Goal: Information Seeking & Learning: Learn about a topic

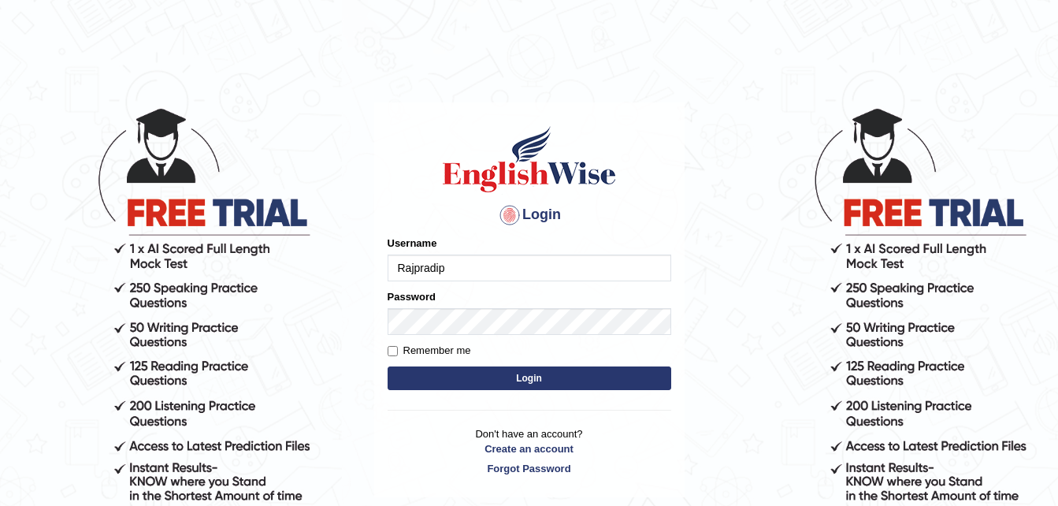
click at [391, 351] on input "Remember me" at bounding box center [393, 351] width 10 height 10
checkbox input "true"
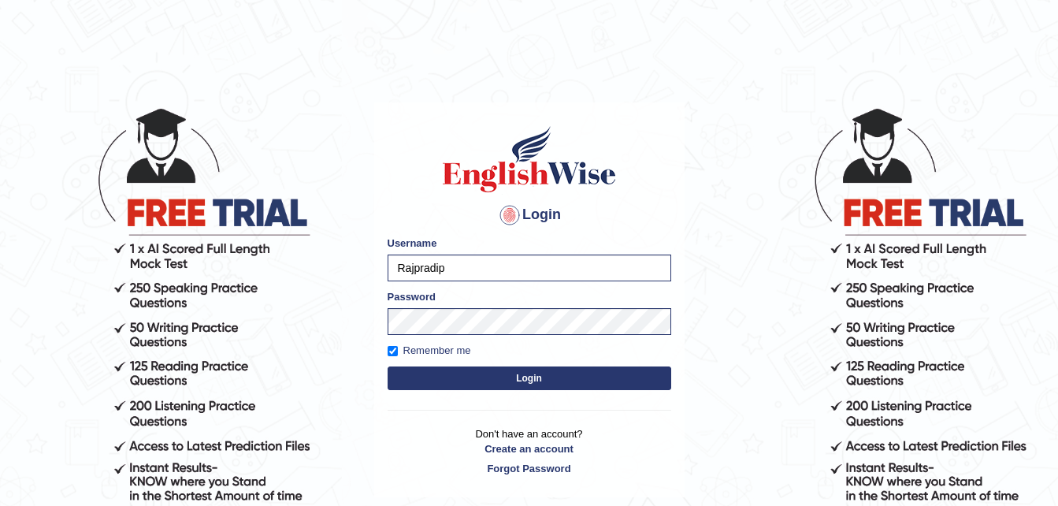
click at [539, 376] on button "Login" at bounding box center [530, 378] width 284 height 24
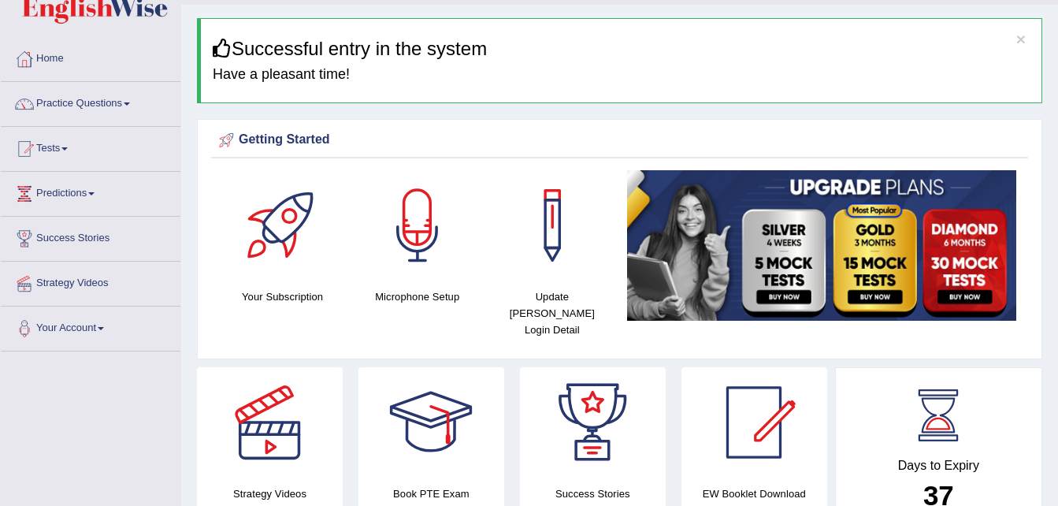
scroll to position [32, 0]
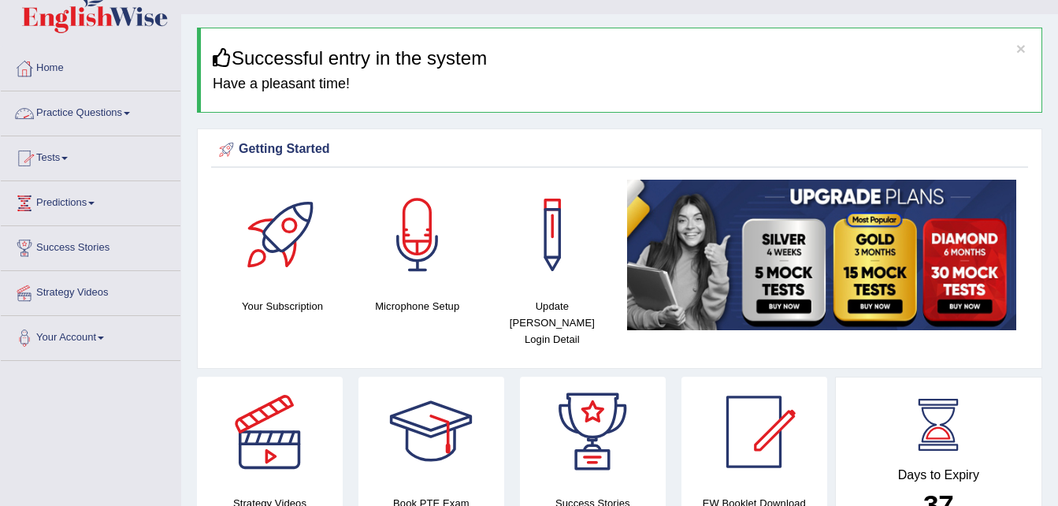
click at [97, 115] on link "Practice Questions" at bounding box center [91, 110] width 180 height 39
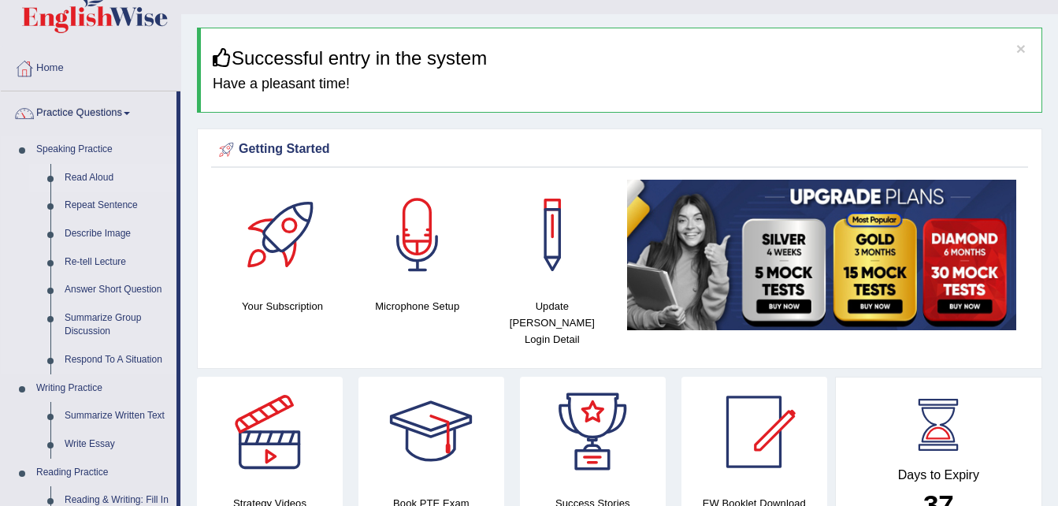
click at [93, 180] on link "Read Aloud" at bounding box center [117, 178] width 119 height 28
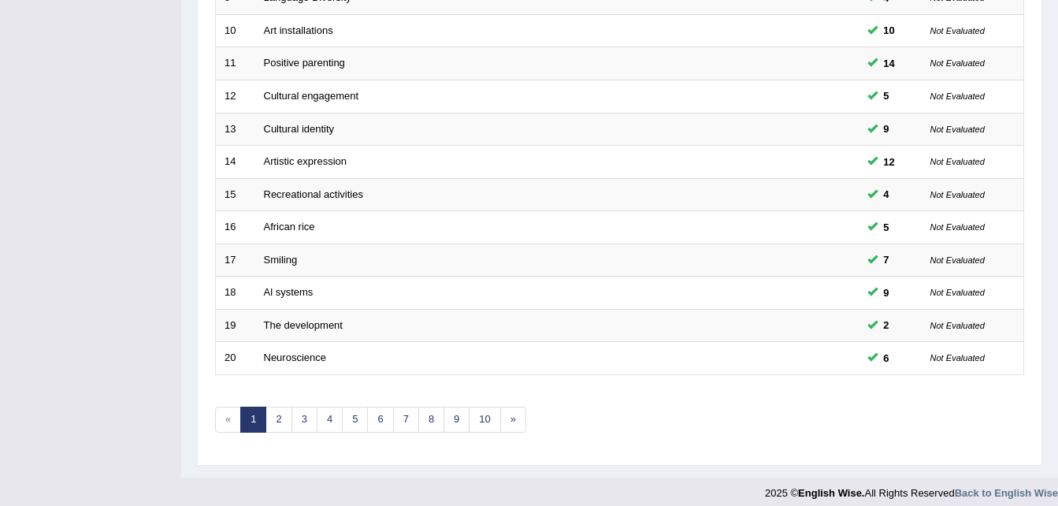
scroll to position [537, 0]
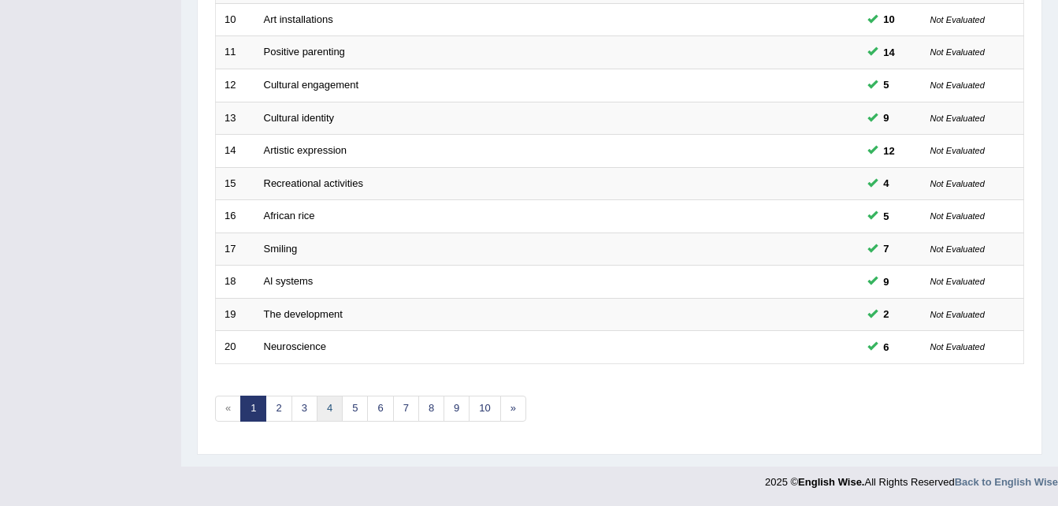
click at [326, 418] on link "4" at bounding box center [330, 409] width 26 height 26
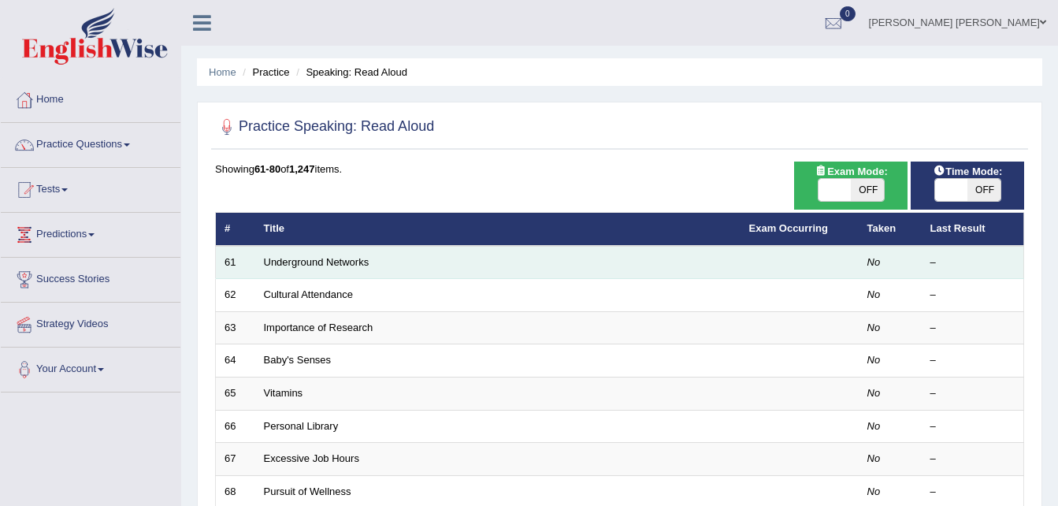
click at [311, 269] on td "Underground Networks" at bounding box center [497, 262] width 485 height 33
click at [310, 264] on link "Underground Networks" at bounding box center [317, 262] width 106 height 12
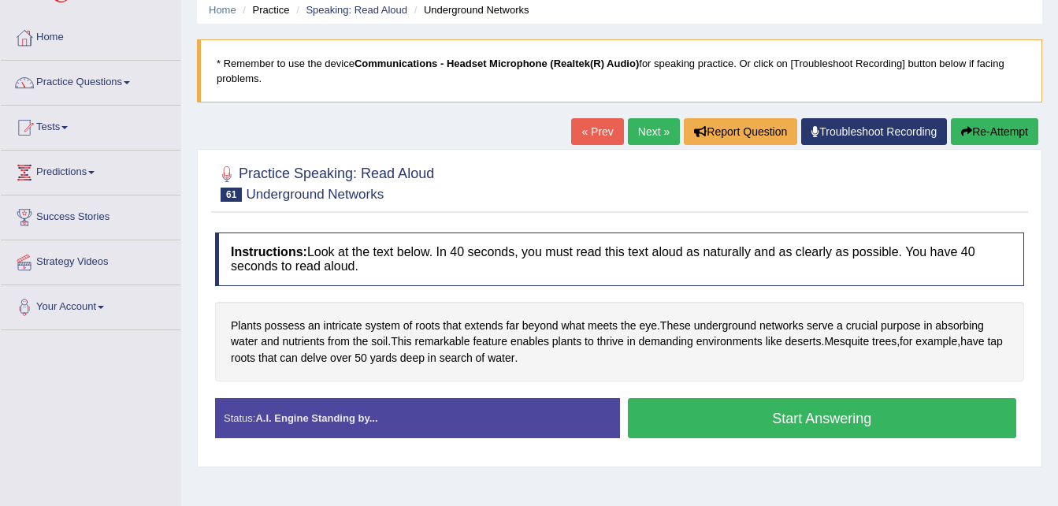
scroll to position [63, 0]
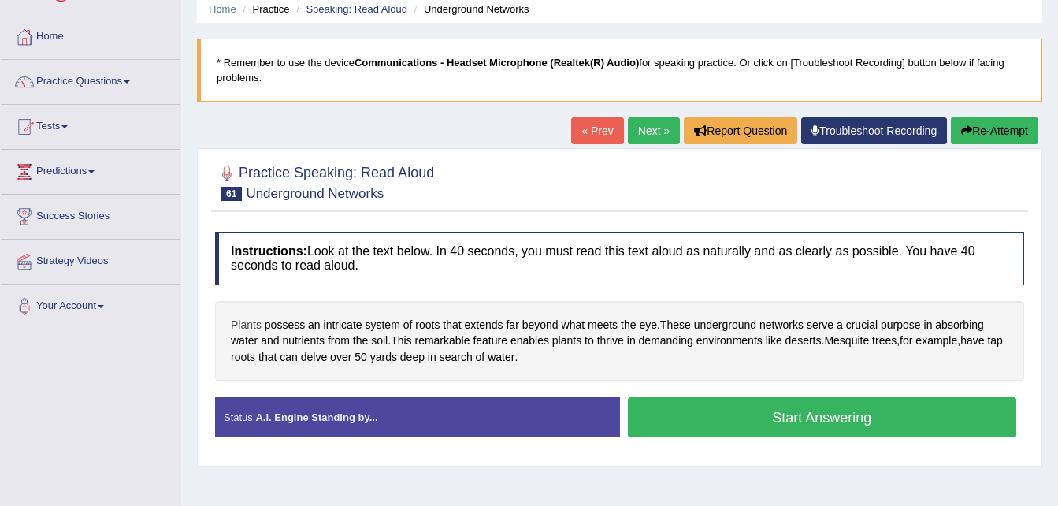
click at [241, 324] on span "Plants" at bounding box center [246, 325] width 31 height 17
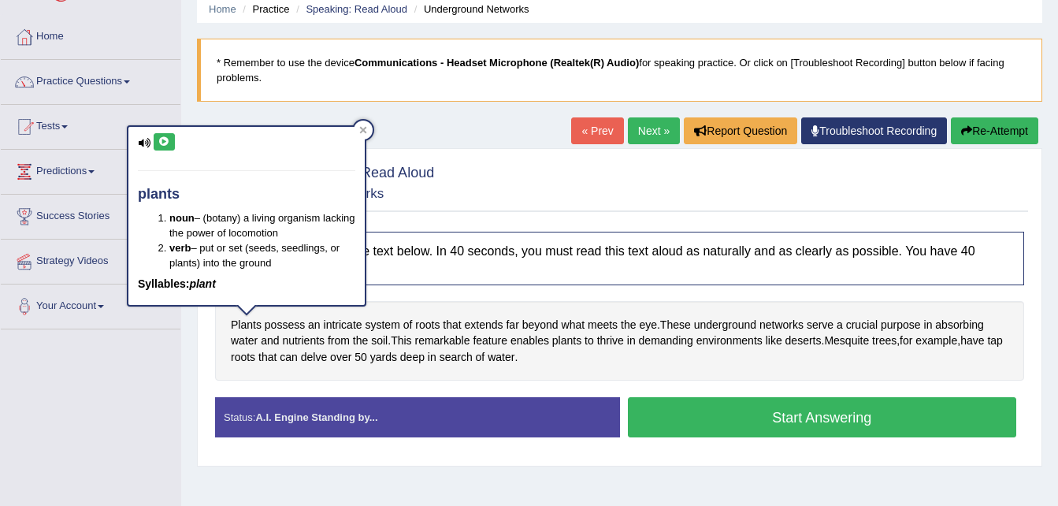
click at [163, 141] on icon at bounding box center [164, 141] width 12 height 9
click at [286, 321] on span "possess" at bounding box center [285, 325] width 40 height 17
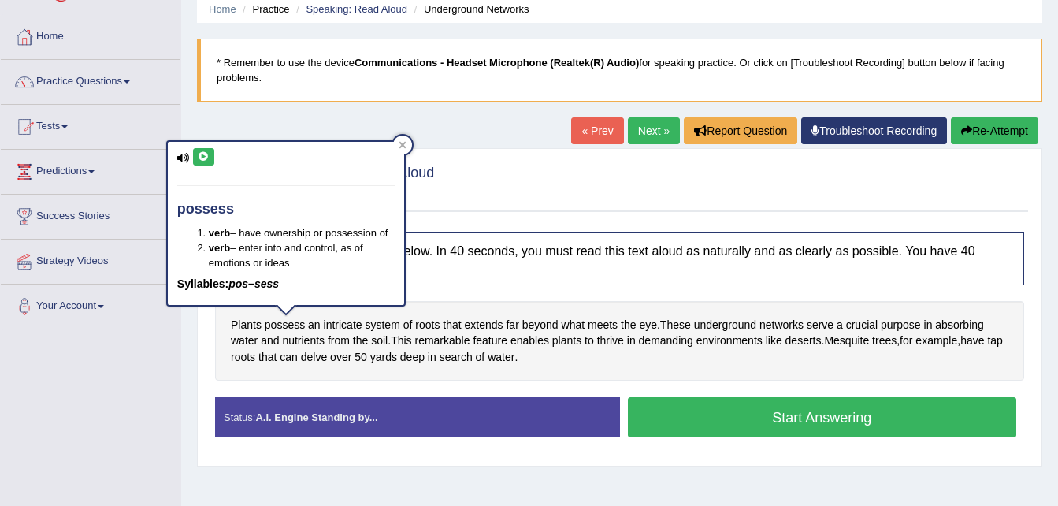
click at [195, 158] on button at bounding box center [203, 156] width 21 height 17
click at [202, 156] on icon at bounding box center [204, 156] width 12 height 9
click at [349, 328] on span "intricate" at bounding box center [343, 325] width 39 height 17
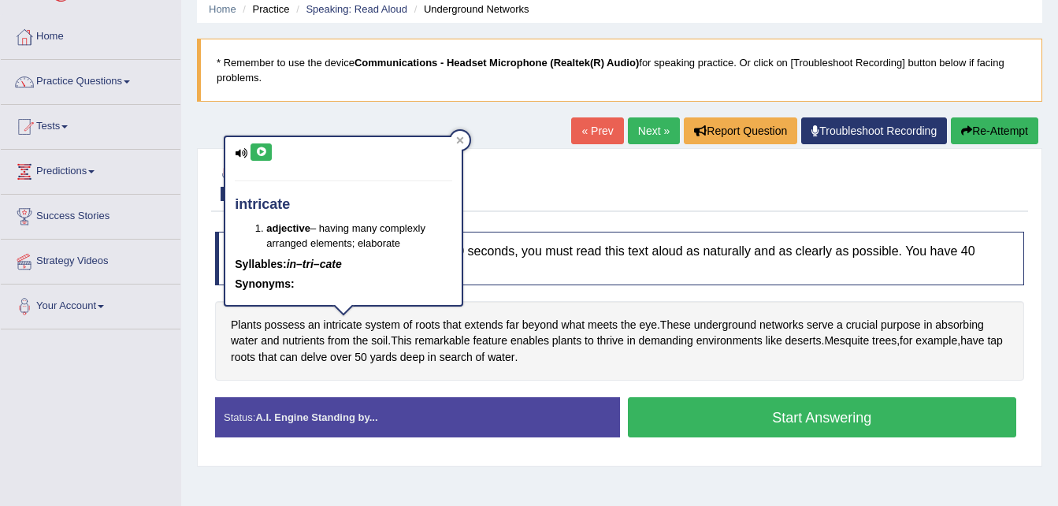
click at [259, 157] on button at bounding box center [261, 151] width 21 height 17
click at [489, 325] on span "extends" at bounding box center [484, 325] width 39 height 17
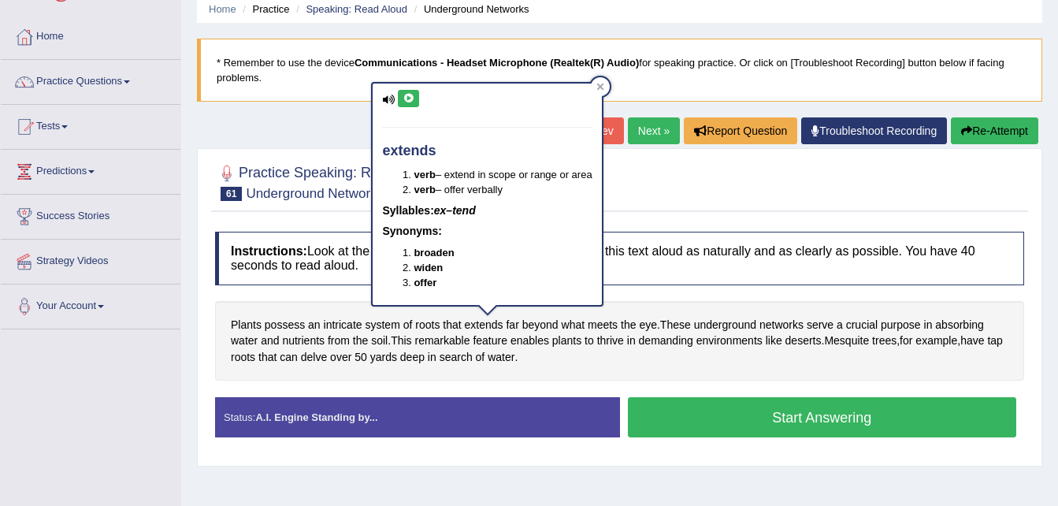
click at [403, 98] on icon at bounding box center [409, 98] width 12 height 9
click at [866, 326] on span "crucial" at bounding box center [862, 325] width 32 height 17
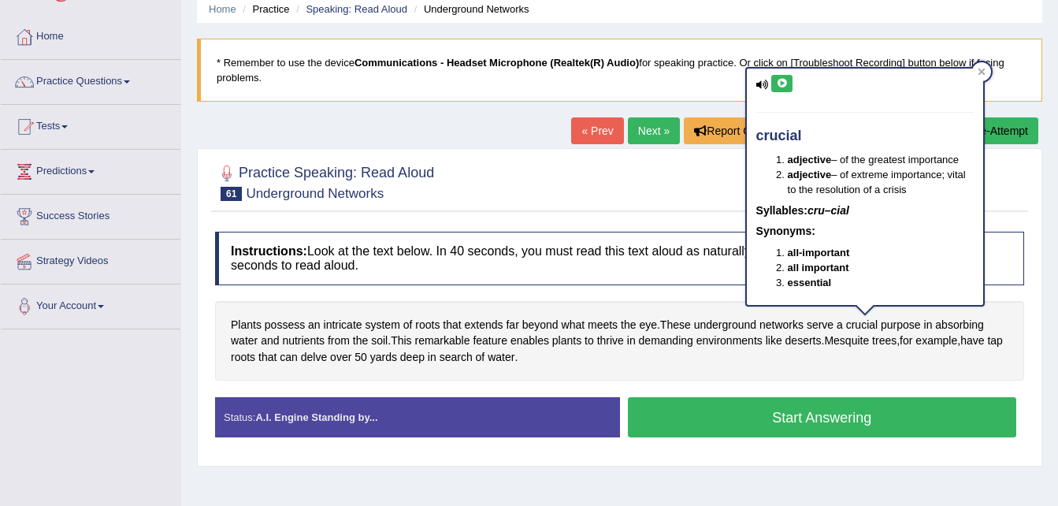
click at [777, 84] on icon at bounding box center [782, 83] width 12 height 9
click at [967, 323] on span "absorbing" at bounding box center [959, 325] width 49 height 17
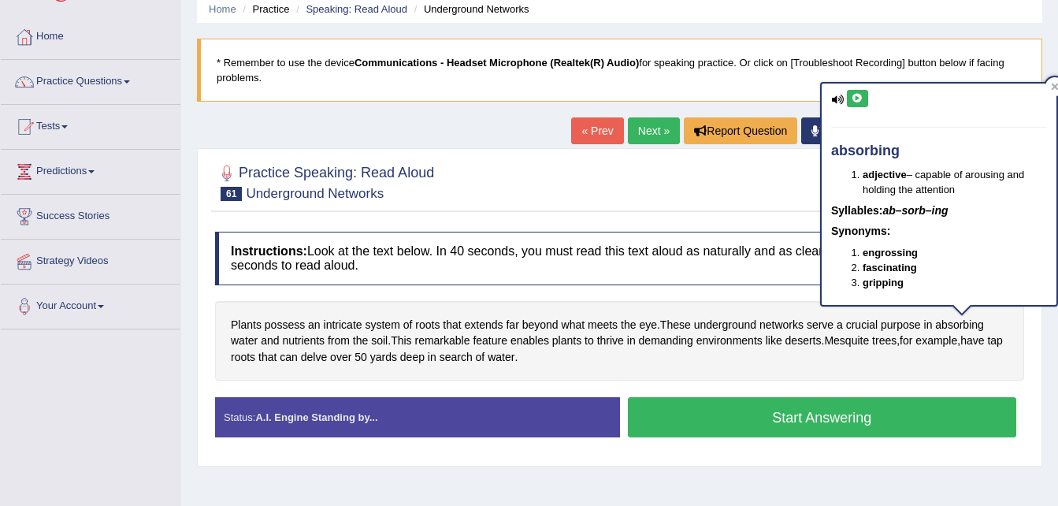
click at [855, 102] on icon at bounding box center [858, 98] width 12 height 9
click at [314, 338] on span "nutrients" at bounding box center [303, 340] width 43 height 17
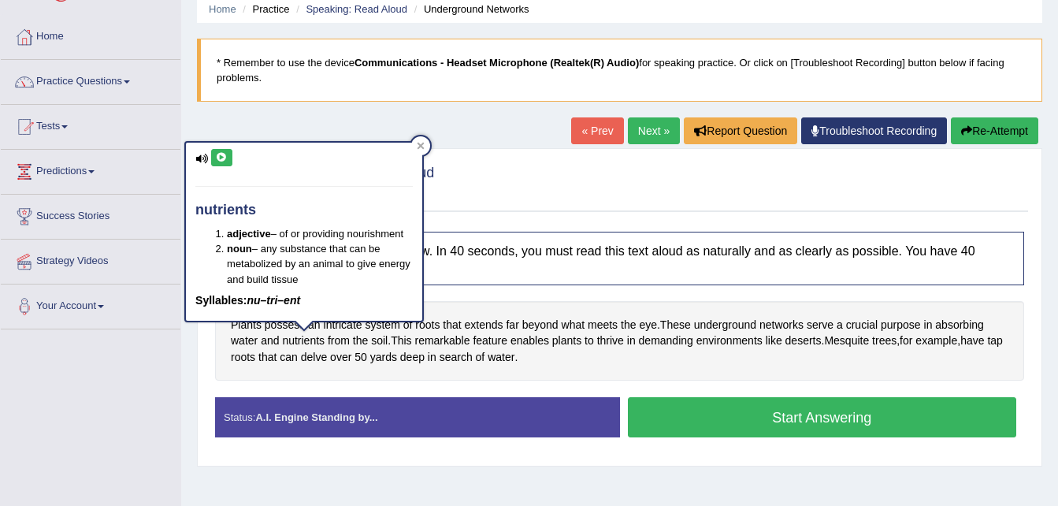
click at [216, 158] on icon at bounding box center [222, 157] width 12 height 9
click at [383, 340] on span "soil" at bounding box center [379, 340] width 17 height 17
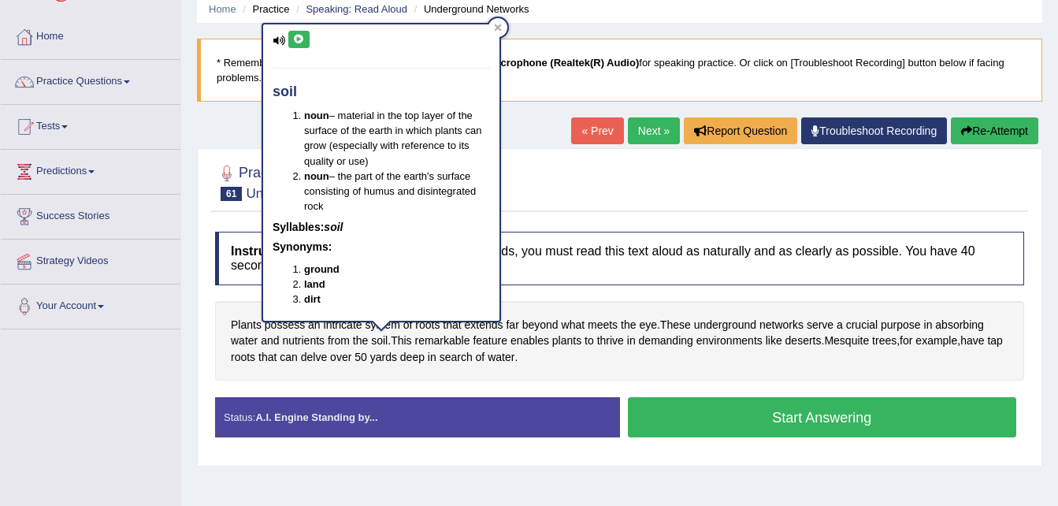
click at [302, 37] on icon at bounding box center [299, 39] width 12 height 9
click at [443, 347] on span "remarkable" at bounding box center [441, 340] width 55 height 17
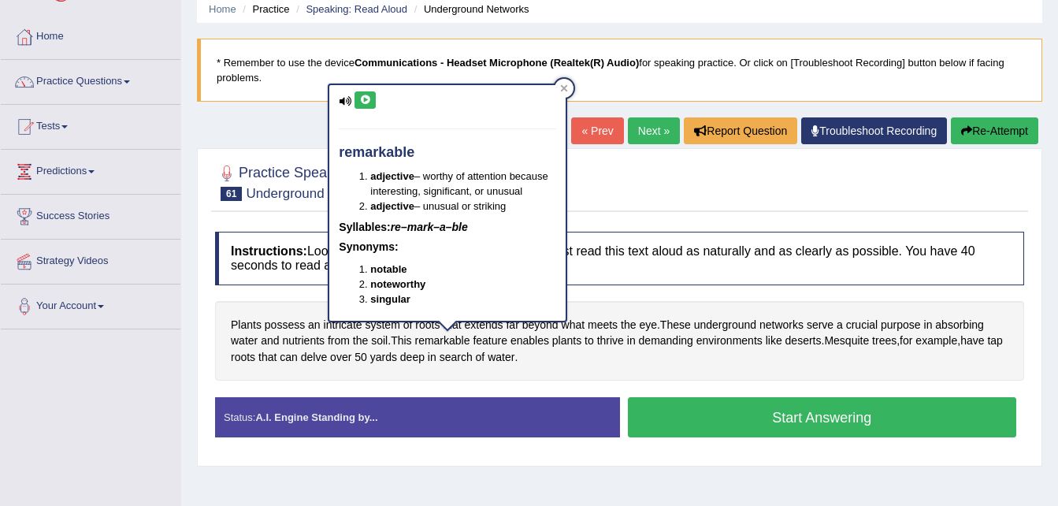
click at [362, 97] on icon at bounding box center [365, 99] width 12 height 9
click at [649, 348] on span "demanding" at bounding box center [666, 340] width 54 height 17
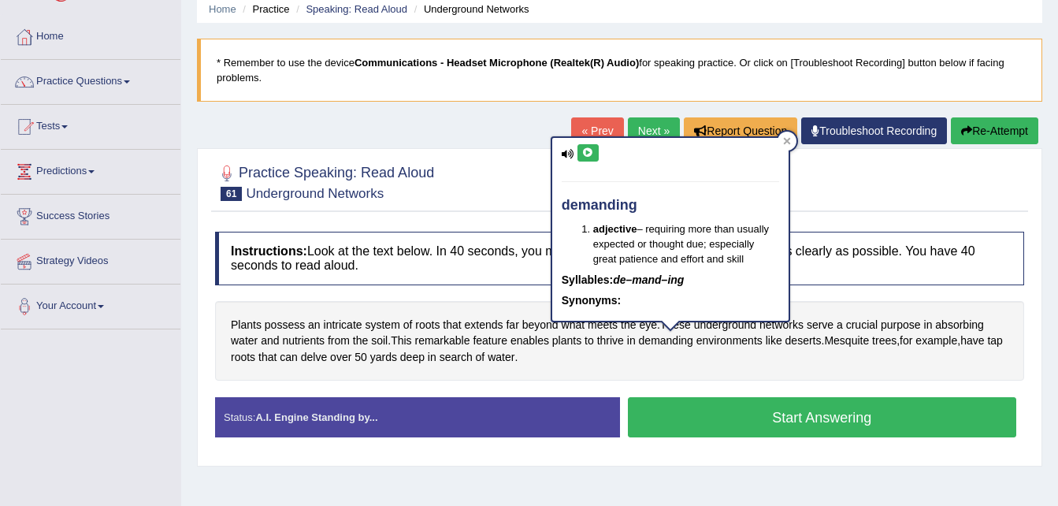
click at [695, 463] on div "Practice Speaking: Read Aloud 61 Underground Networks Instructions: Look at the…" at bounding box center [619, 307] width 845 height 318
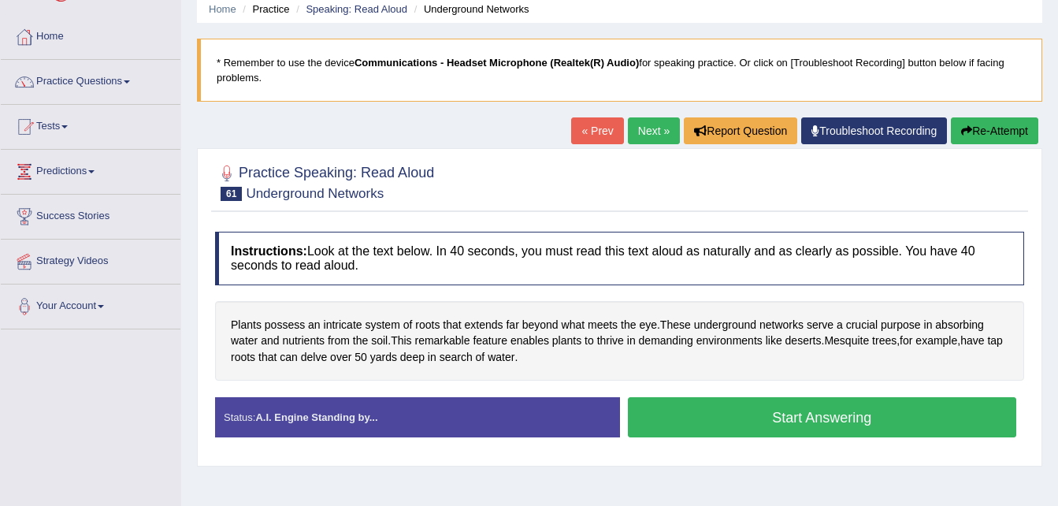
click at [802, 419] on button "Start Answering" at bounding box center [822, 417] width 389 height 40
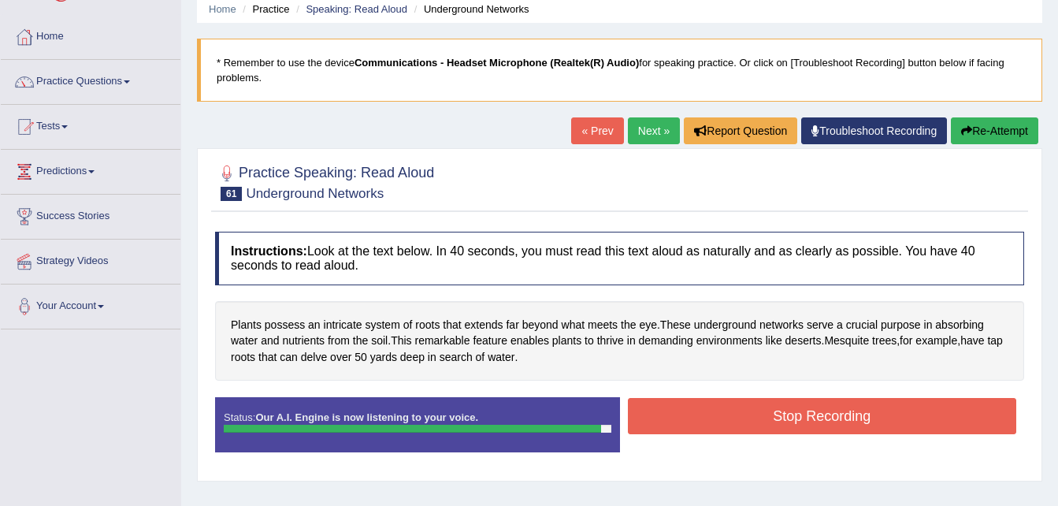
click at [802, 419] on button "Stop Recording" at bounding box center [822, 416] width 389 height 36
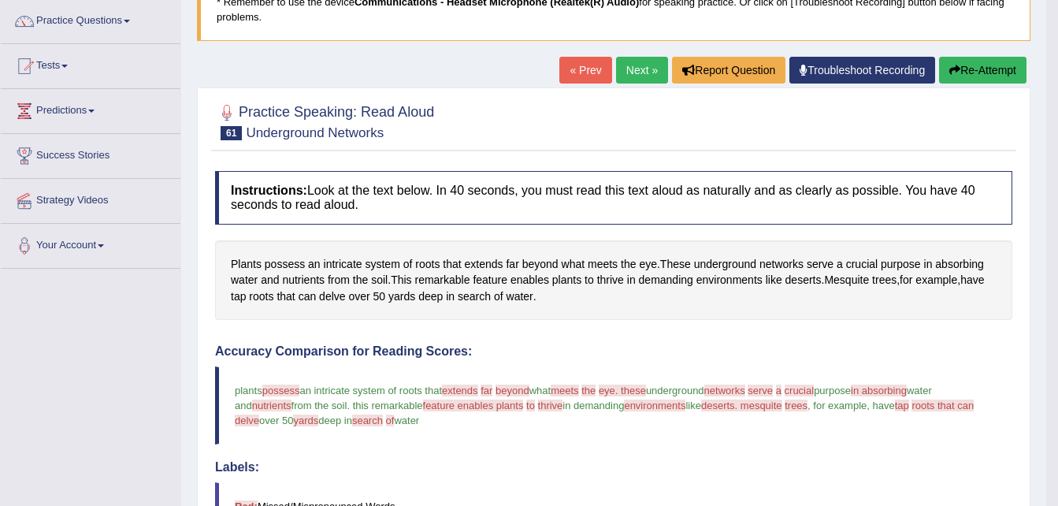
scroll to position [84, 0]
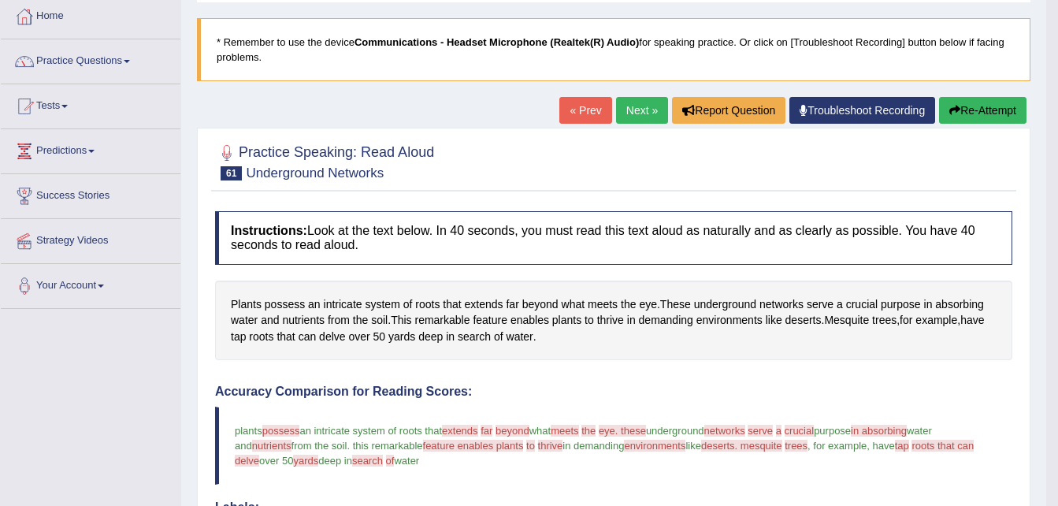
click at [633, 102] on link "Next »" at bounding box center [642, 110] width 52 height 27
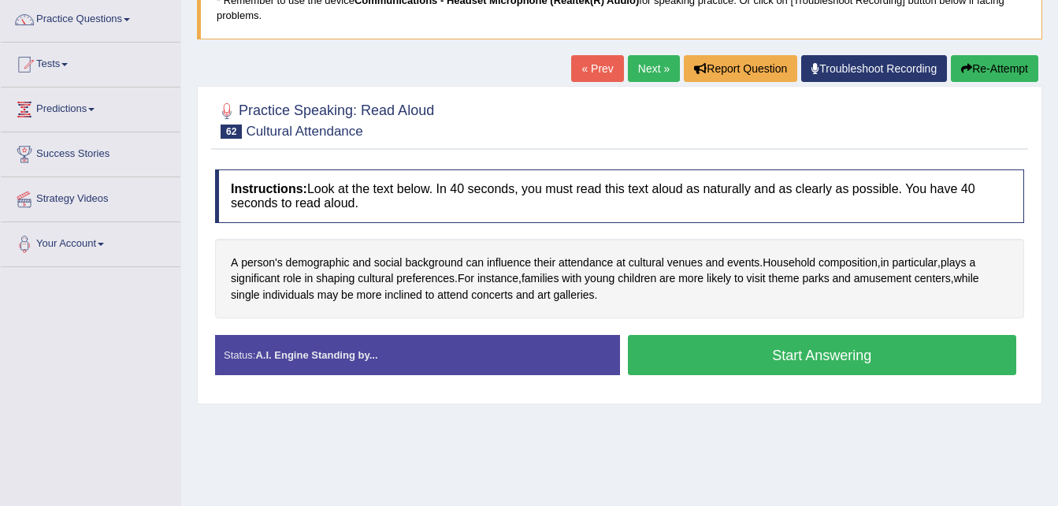
scroll to position [126, 0]
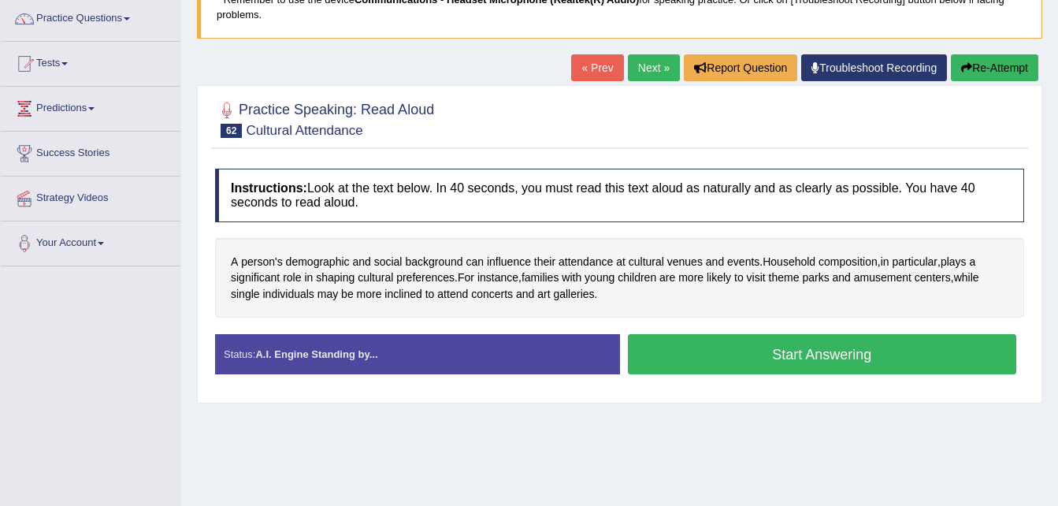
click at [804, 357] on button "Start Answering" at bounding box center [822, 354] width 389 height 40
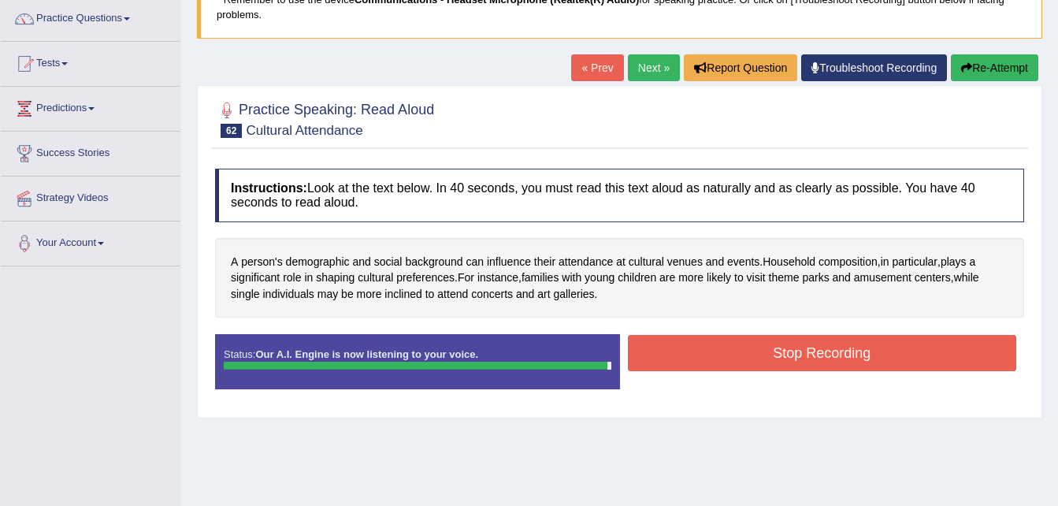
click at [804, 357] on button "Stop Recording" at bounding box center [822, 353] width 389 height 36
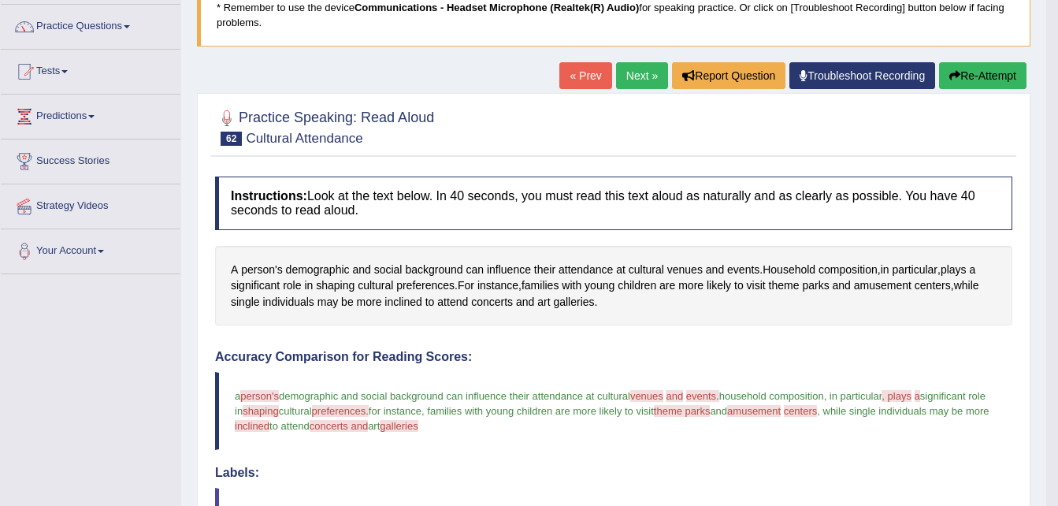
scroll to position [91, 0]
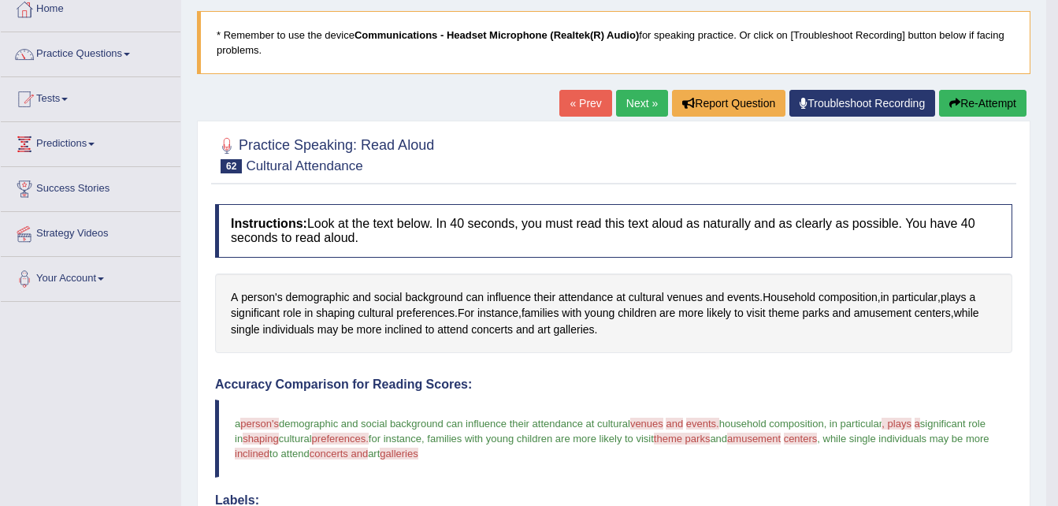
click at [626, 100] on link "Next »" at bounding box center [642, 103] width 52 height 27
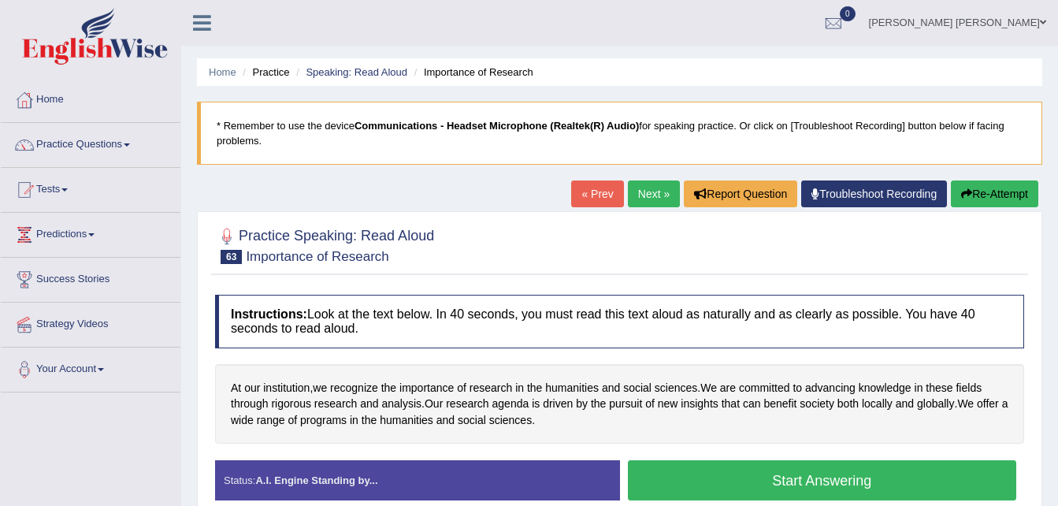
click at [787, 479] on button "Start Answering" at bounding box center [822, 480] width 389 height 40
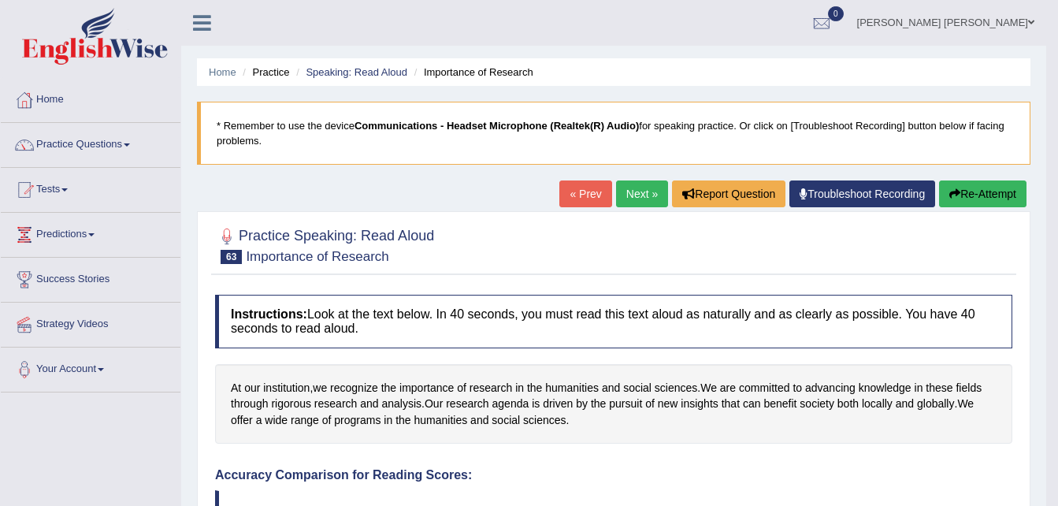
click at [630, 195] on link "Next »" at bounding box center [642, 193] width 52 height 27
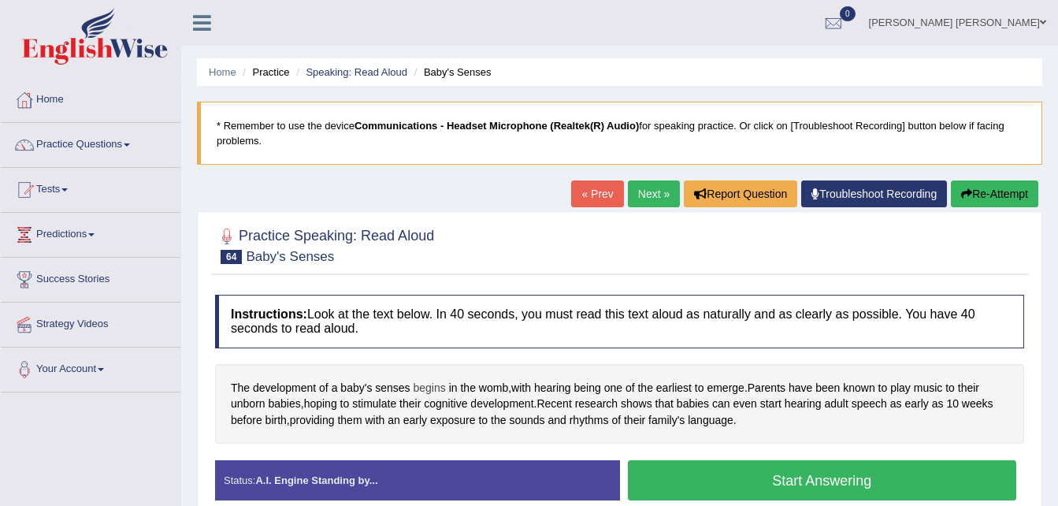
click at [425, 389] on span "begins" at bounding box center [430, 388] width 32 height 17
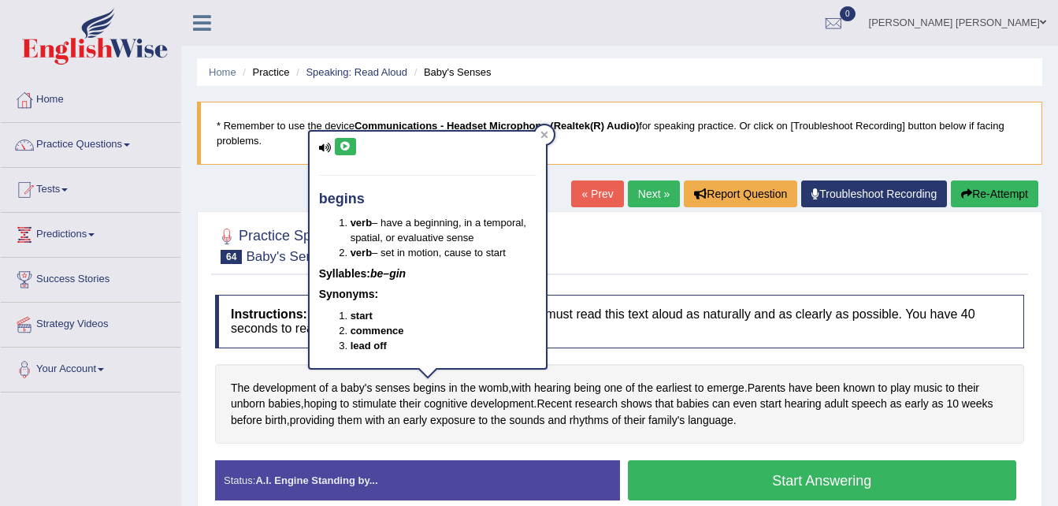
click at [351, 147] on icon at bounding box center [346, 146] width 12 height 9
click at [491, 388] on span "womb" at bounding box center [493, 388] width 29 height 17
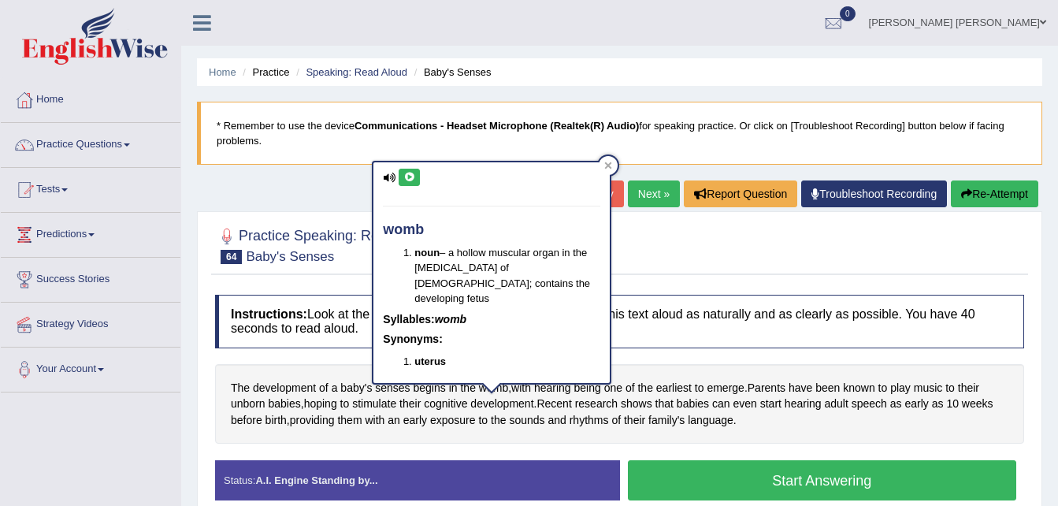
click at [407, 173] on icon at bounding box center [409, 177] width 12 height 9
click at [667, 393] on span "earliest" at bounding box center [673, 388] width 35 height 17
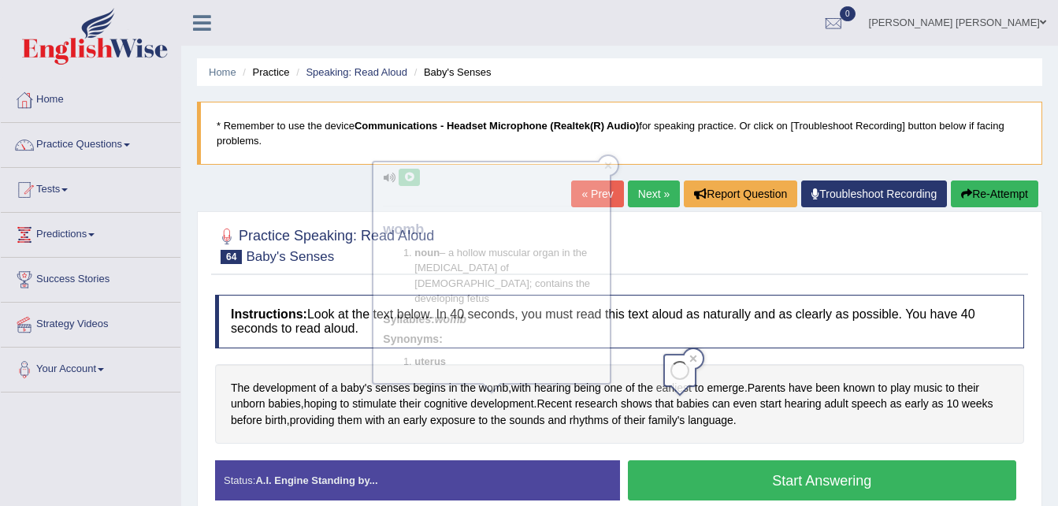
click at [667, 393] on body "Toggle navigation Home Practice Questions Speaking Practice Read Aloud Repeat S…" at bounding box center [529, 253] width 1058 height 506
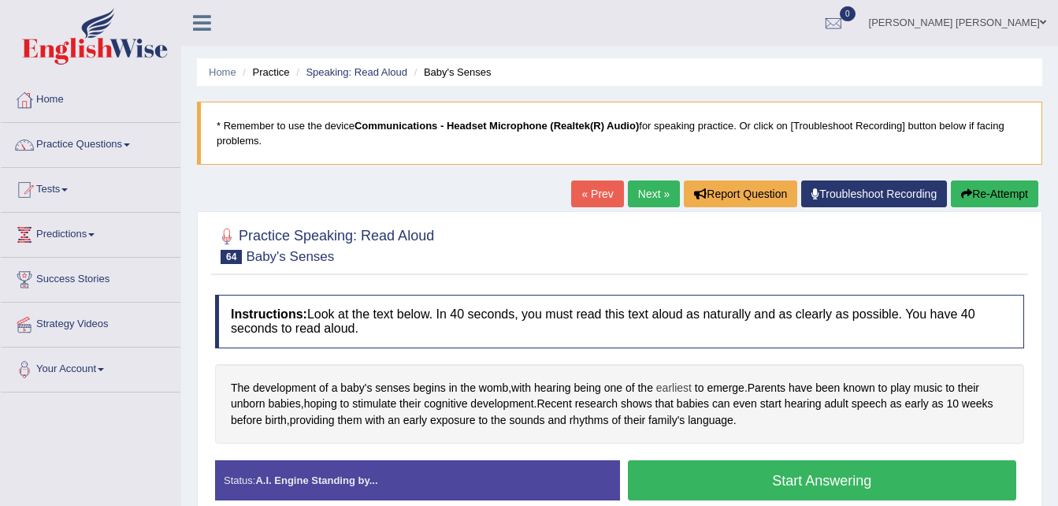
click at [663, 386] on span "earliest" at bounding box center [673, 388] width 35 height 17
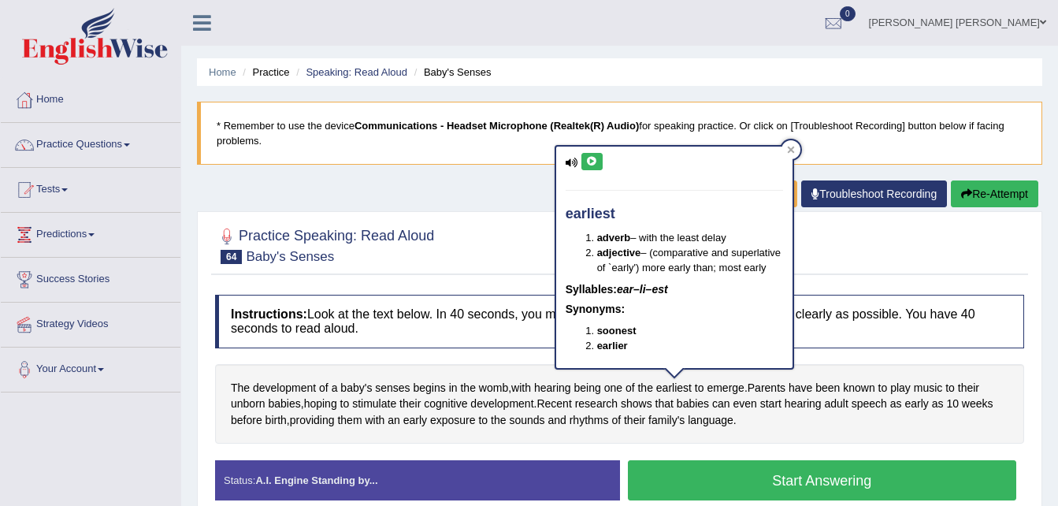
click at [590, 162] on icon at bounding box center [592, 161] width 12 height 9
click at [726, 389] on span "emerge" at bounding box center [725, 388] width 37 height 17
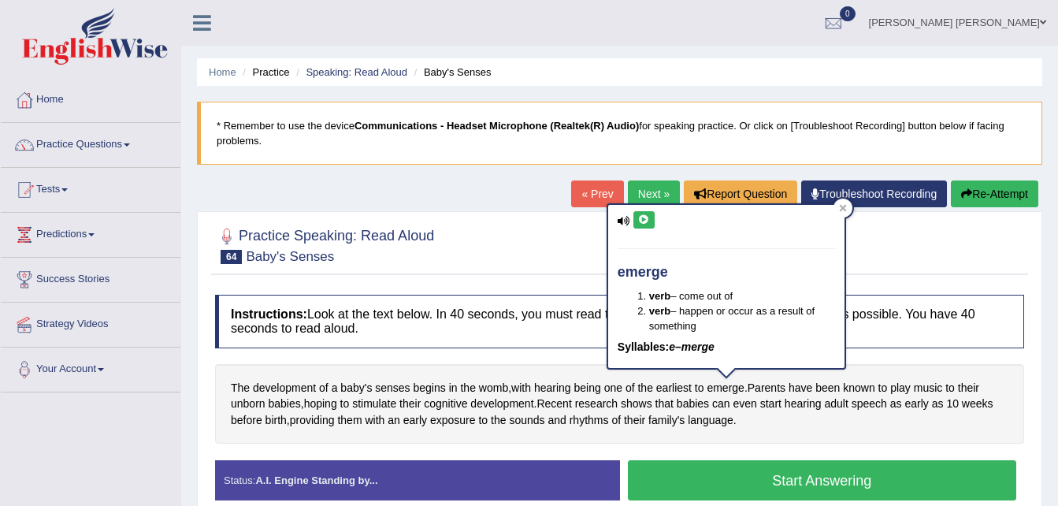
click at [642, 221] on icon at bounding box center [644, 219] width 12 height 9
click at [254, 405] on span "unborn" at bounding box center [248, 404] width 35 height 17
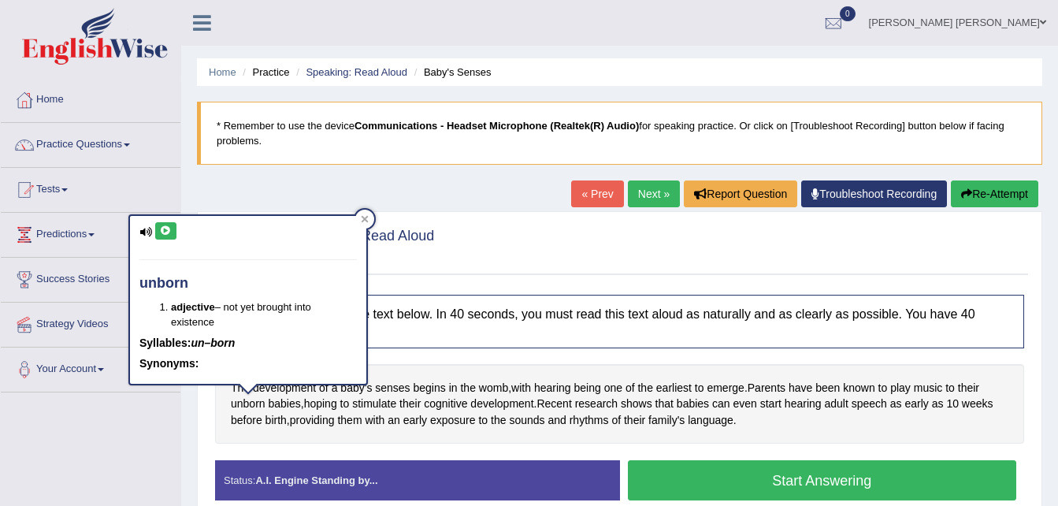
click at [166, 229] on icon at bounding box center [166, 230] width 12 height 9
click at [365, 443] on div "The development of a baby's senses begins in the womb , with hearing being one …" at bounding box center [619, 404] width 809 height 80
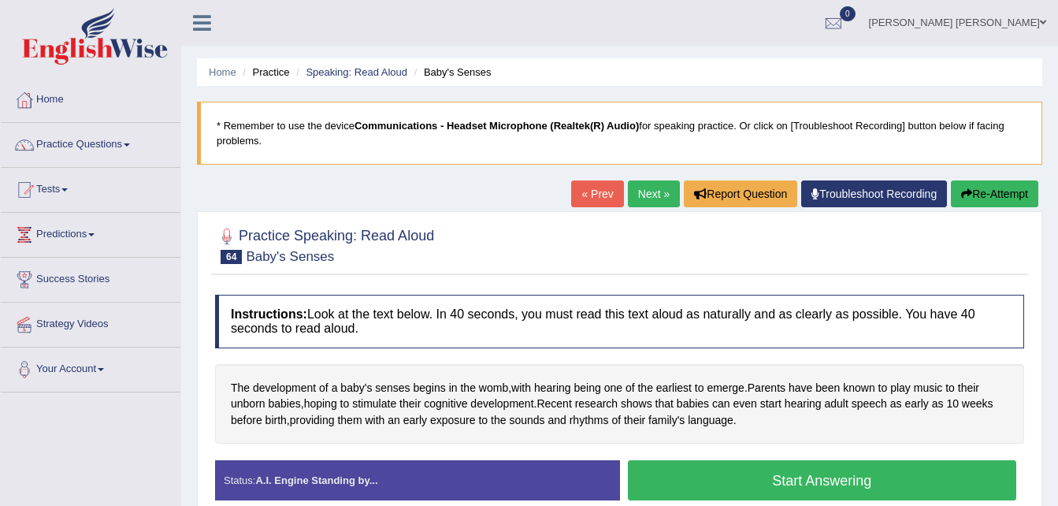
click at [782, 475] on button "Start Answering" at bounding box center [822, 480] width 389 height 40
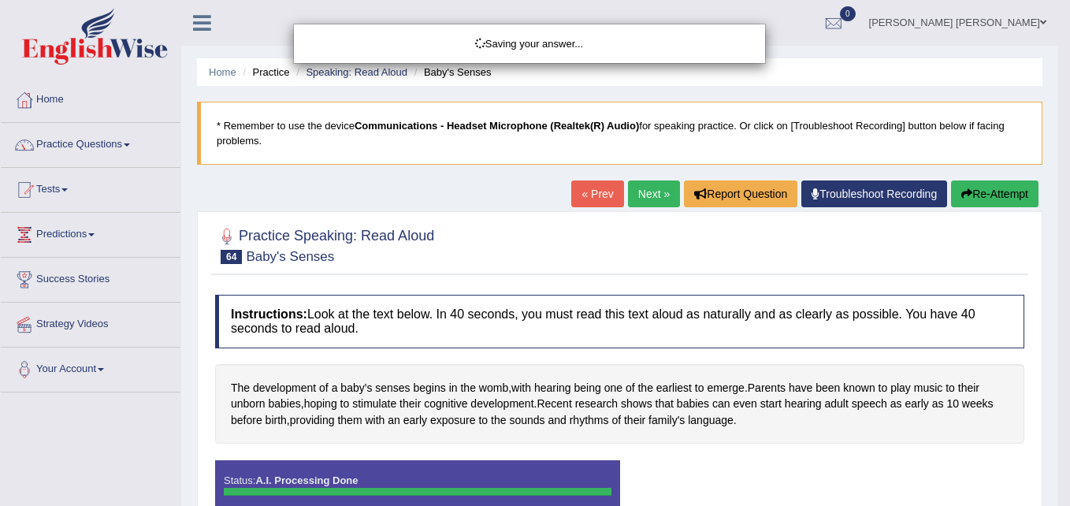
click at [782, 475] on body "Toggle navigation Home Practice Questions Speaking Practice Read Aloud Repeat S…" at bounding box center [535, 253] width 1070 height 506
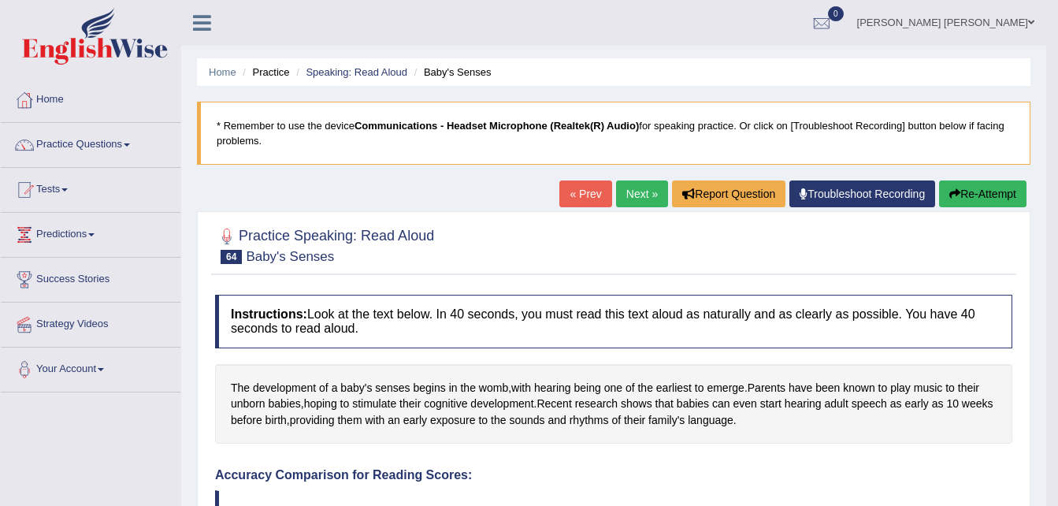
click at [635, 196] on link "Next »" at bounding box center [642, 193] width 52 height 27
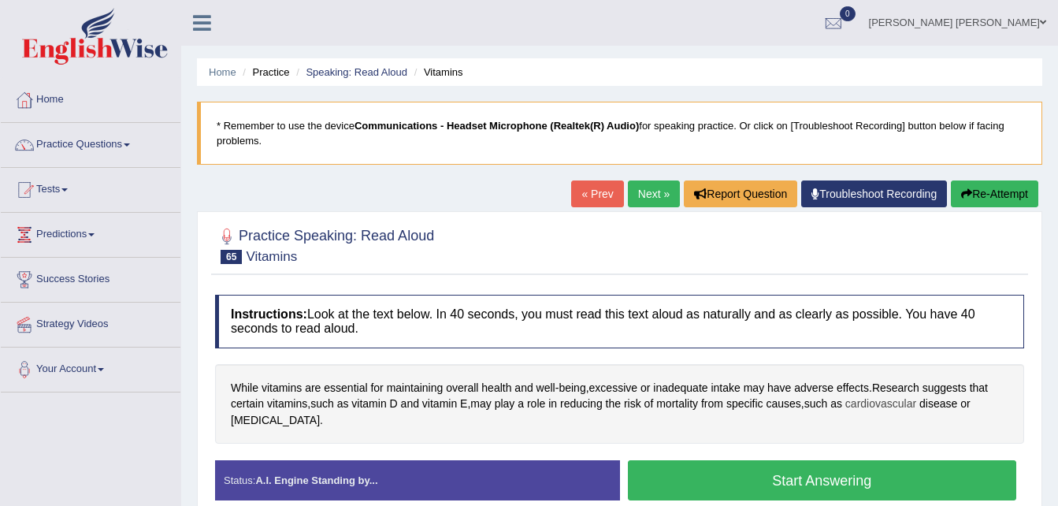
click at [904, 402] on span "cardiovascular" at bounding box center [880, 404] width 71 height 17
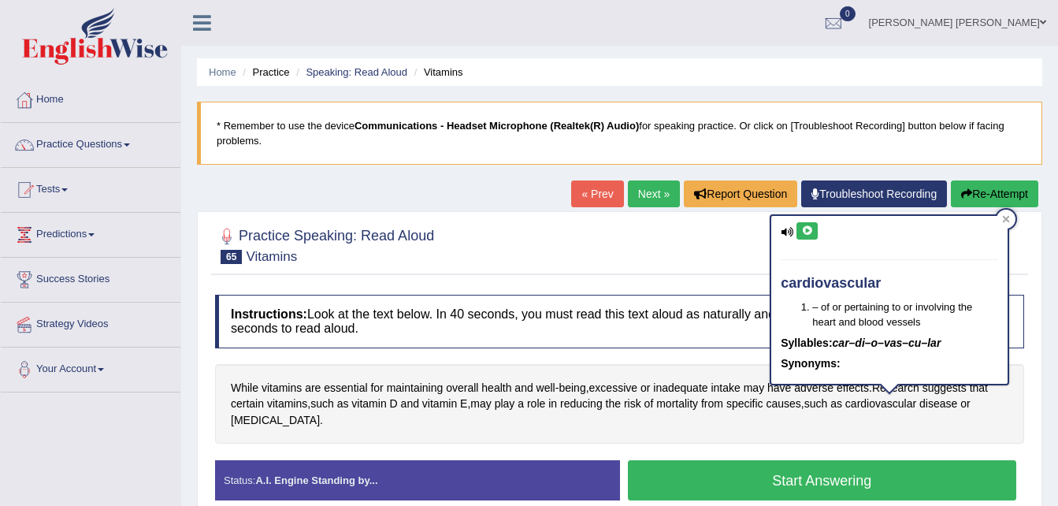
click at [796, 221] on div "cardiovascular – of or pertaining to or involving the heart and blood vessels S…" at bounding box center [889, 300] width 236 height 168
click at [804, 226] on icon at bounding box center [807, 230] width 12 height 9
click at [951, 403] on span "disease" at bounding box center [938, 404] width 38 height 17
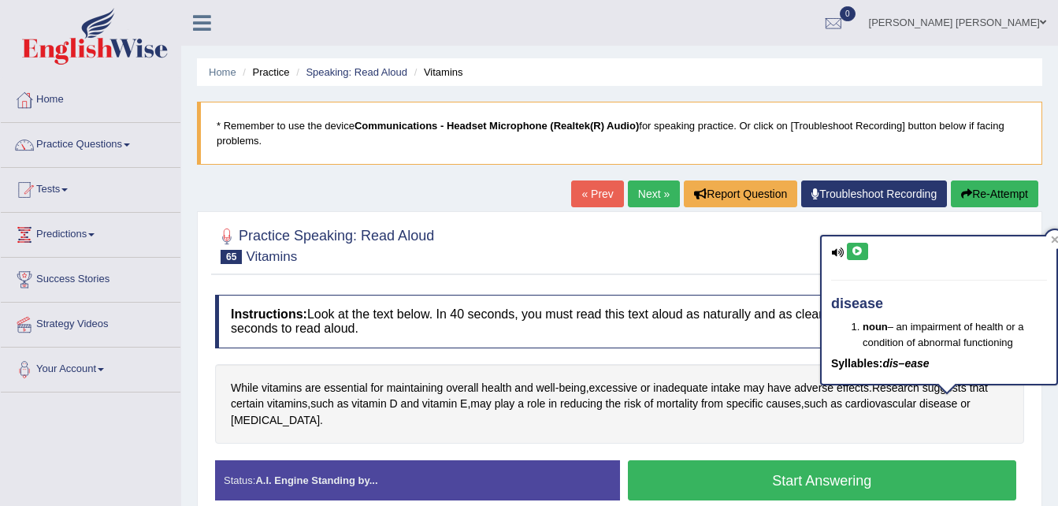
click at [861, 251] on icon at bounding box center [858, 251] width 12 height 9
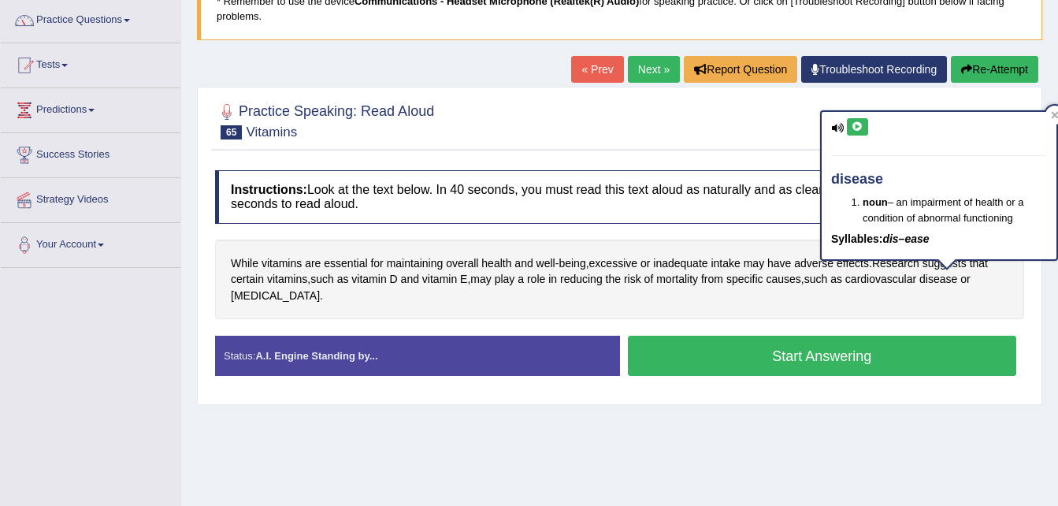
scroll to position [126, 0]
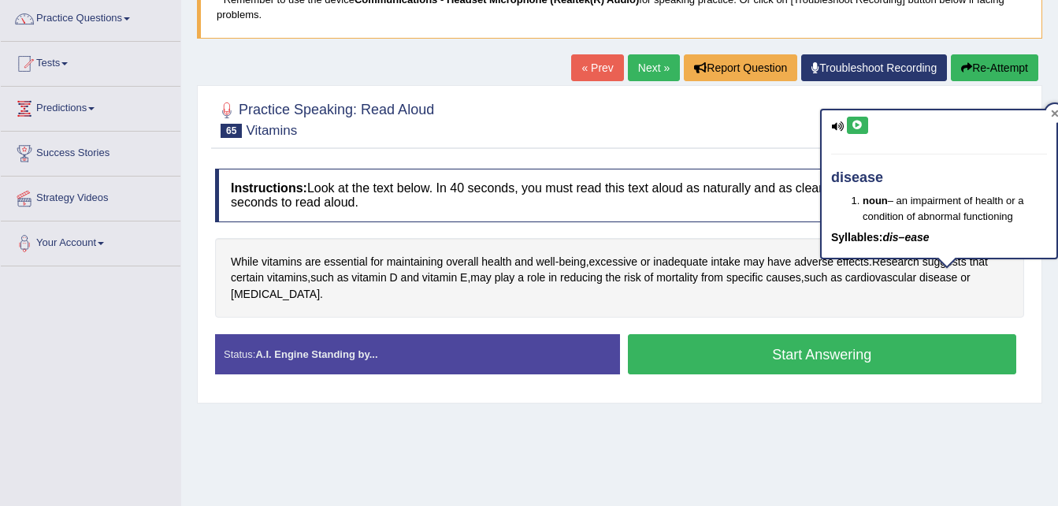
click at [1057, 113] on icon at bounding box center [1055, 113] width 7 height 7
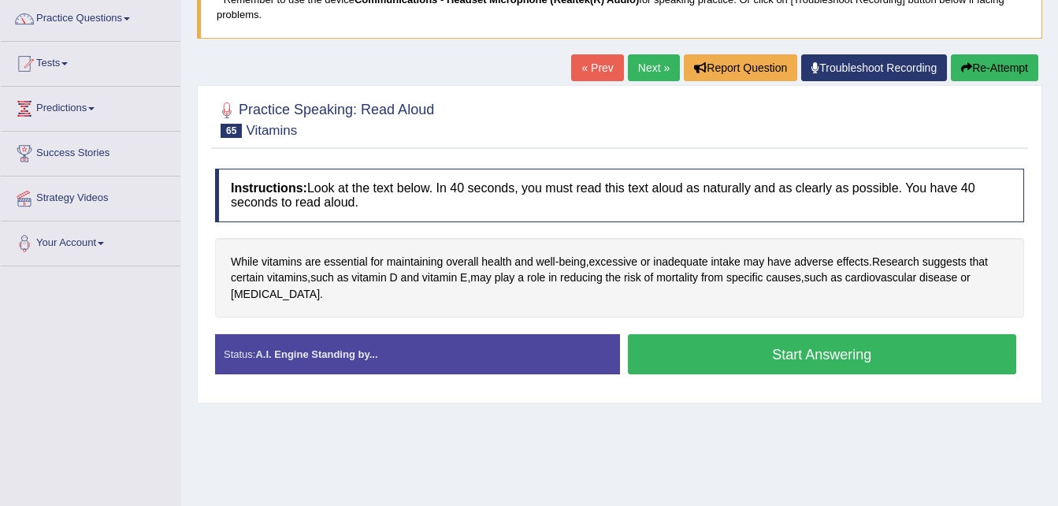
click at [780, 353] on button "Start Answering" at bounding box center [822, 354] width 389 height 40
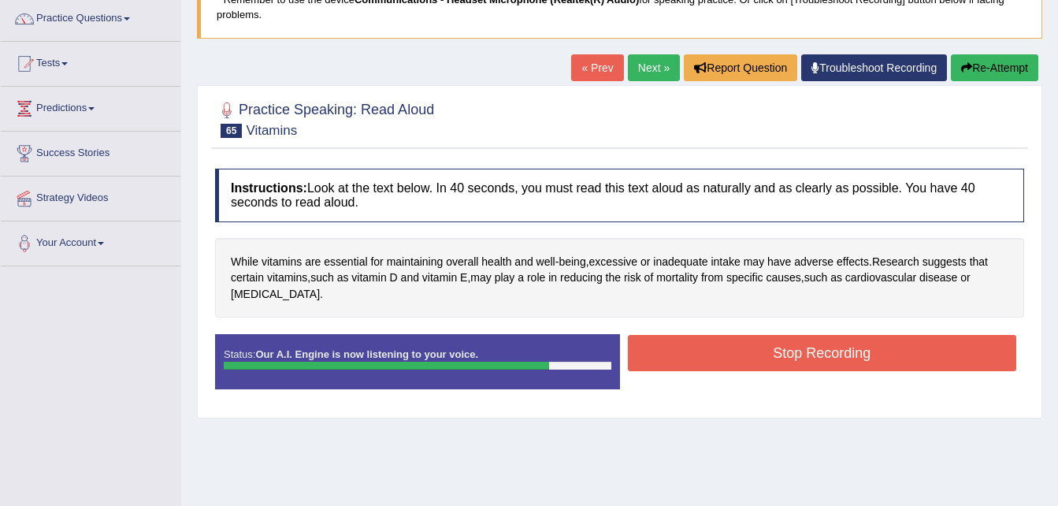
click at [780, 353] on button "Stop Recording" at bounding box center [822, 353] width 389 height 36
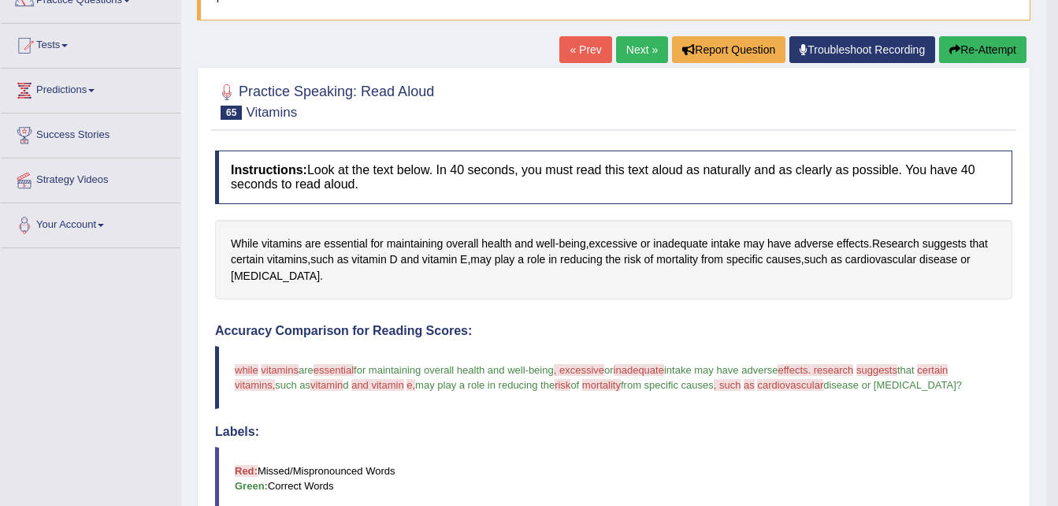
scroll to position [118, 0]
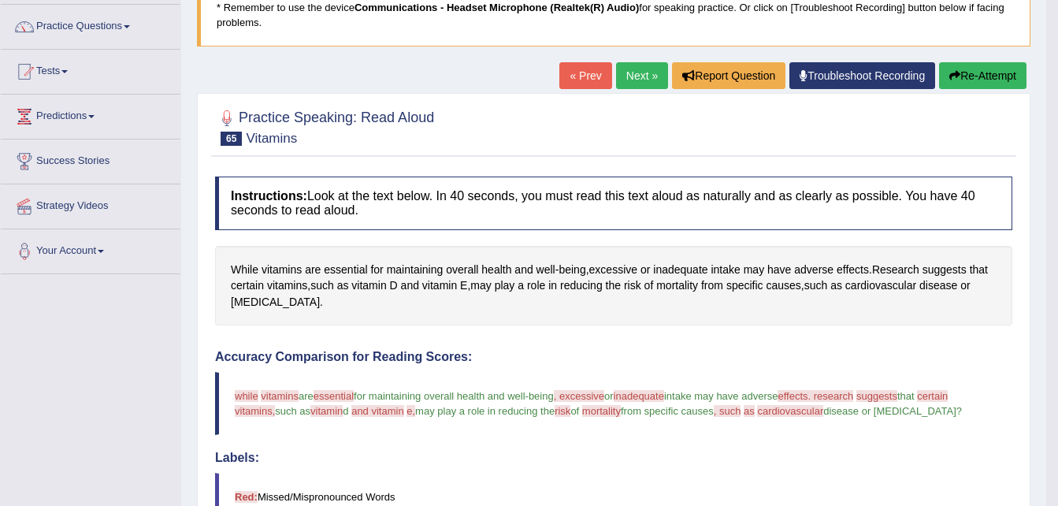
click at [630, 72] on link "Next »" at bounding box center [642, 75] width 52 height 27
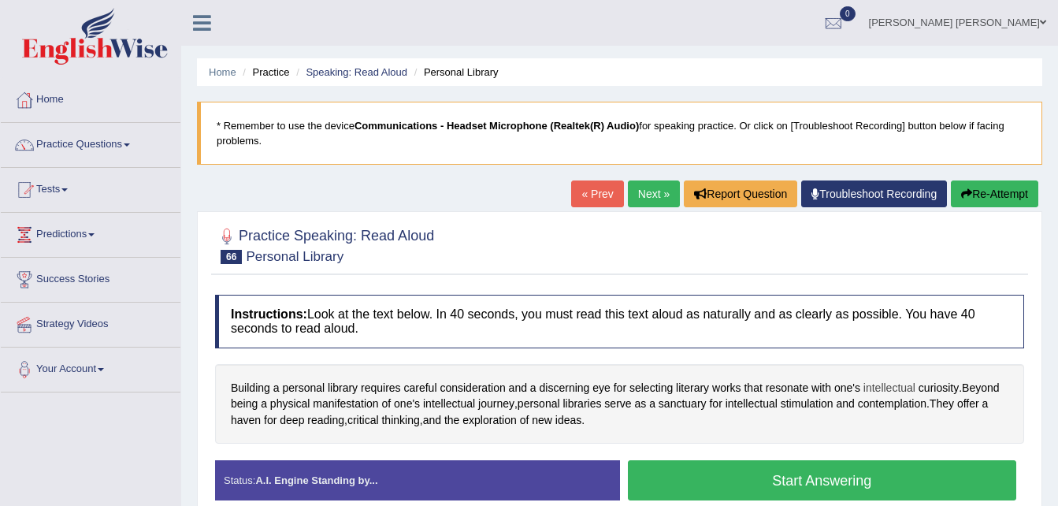
click at [892, 390] on span "intellectual" at bounding box center [890, 388] width 52 height 17
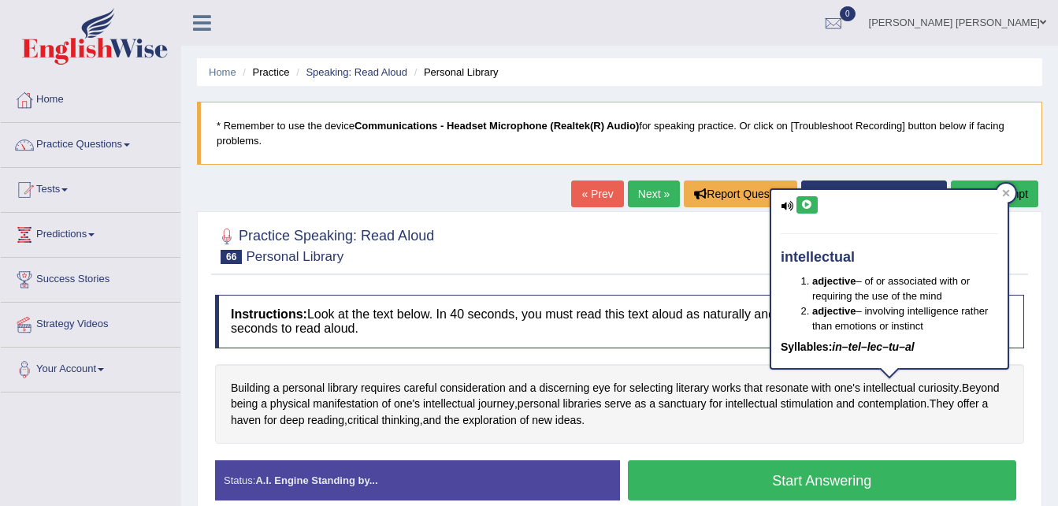
click at [805, 208] on icon at bounding box center [807, 204] width 12 height 9
click at [882, 403] on span "contemplation" at bounding box center [892, 404] width 69 height 17
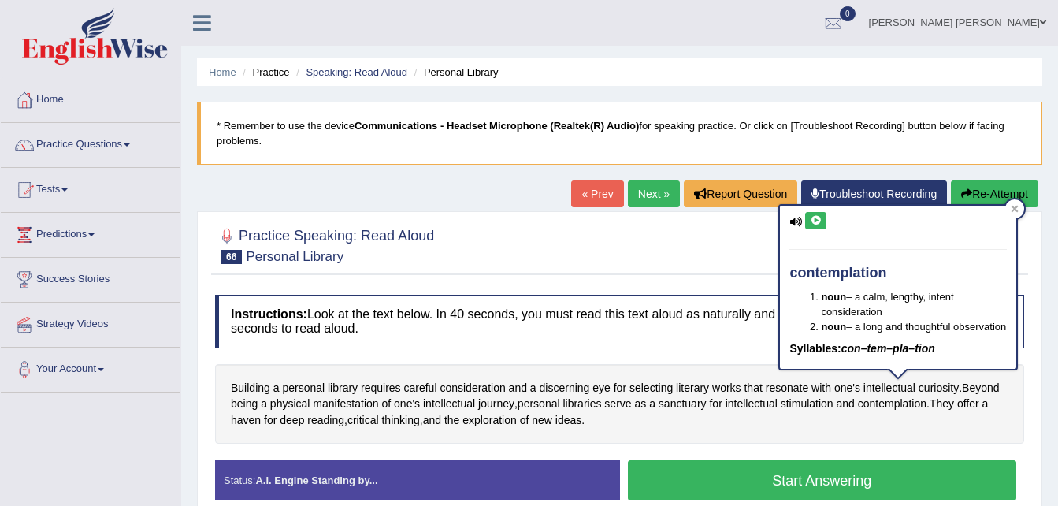
click at [817, 217] on icon at bounding box center [816, 220] width 12 height 9
click at [815, 226] on button at bounding box center [815, 220] width 21 height 17
